Goal: Book appointment/travel/reservation

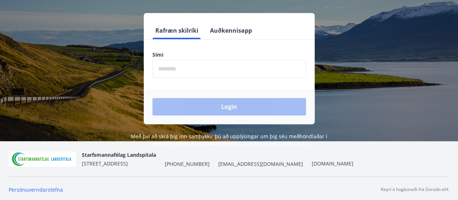
scroll to position [89, 0]
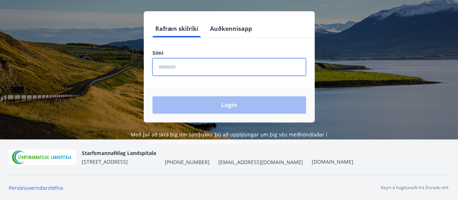
click at [169, 64] on input "phone" at bounding box center [229, 67] width 154 height 18
type input "********"
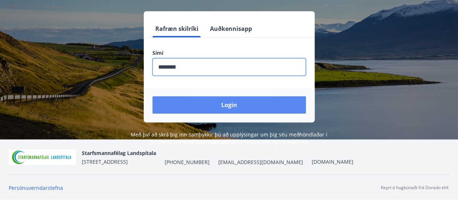
click at [218, 107] on button "Login" at bounding box center [229, 104] width 154 height 17
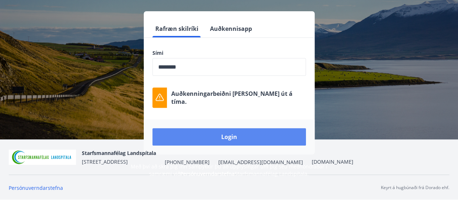
click at [175, 134] on button "Login" at bounding box center [229, 136] width 154 height 17
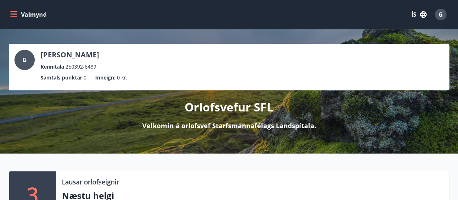
click at [415, 13] on button "ÍS" at bounding box center [418, 14] width 23 height 13
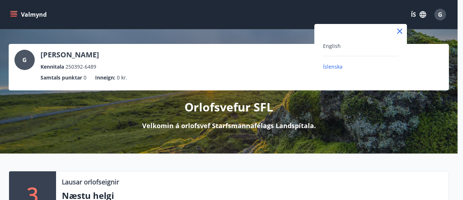
click at [347, 64] on div "Íslenska" at bounding box center [360, 66] width 75 height 9
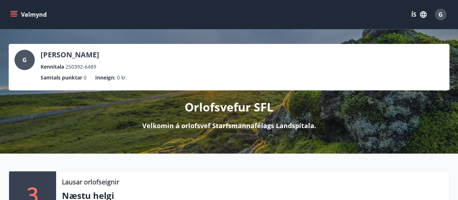
click at [414, 14] on button "ÍS" at bounding box center [418, 14] width 23 height 13
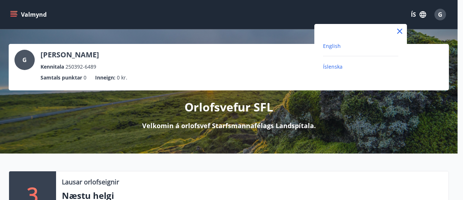
click at [331, 46] on span "English" at bounding box center [332, 45] width 18 height 7
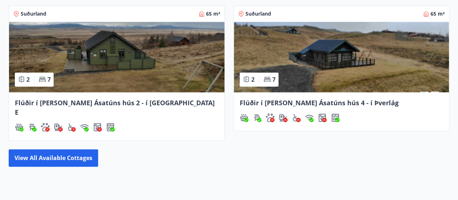
scroll to position [488, 0]
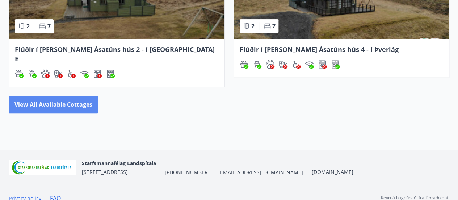
click at [66, 100] on button "View all available cottages" at bounding box center [53, 104] width 89 height 17
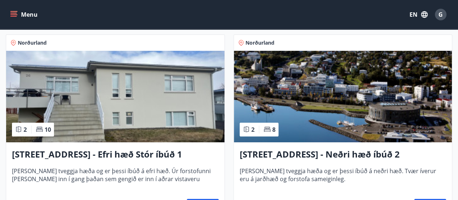
scroll to position [1448, 0]
